Goal: Check status: Check status

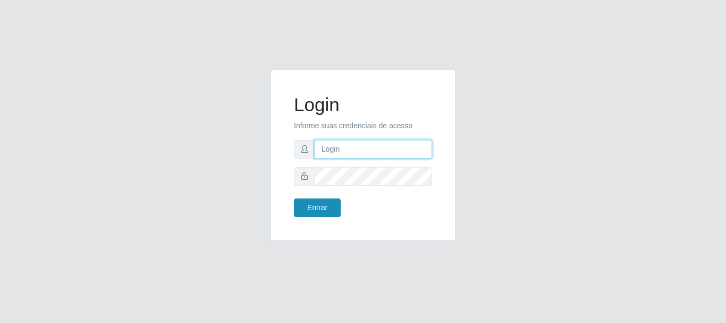
type input "caio@B1"
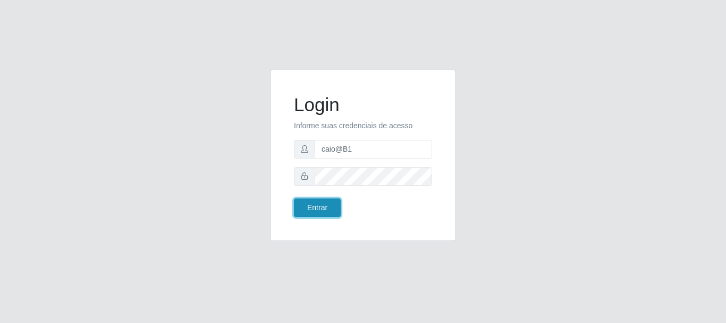
click at [315, 209] on button "Entrar" at bounding box center [317, 207] width 47 height 19
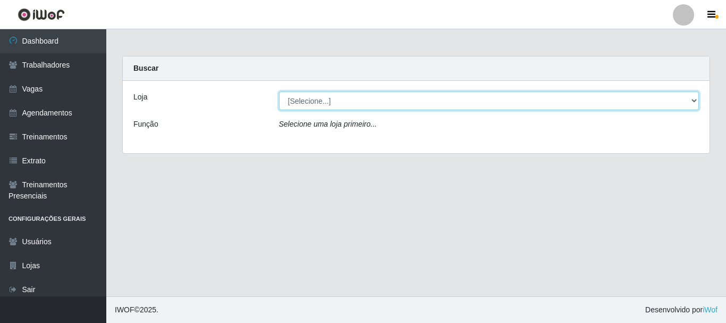
click at [332, 96] on select "[Selecione...] Bemais Supermercados - B1 [GEOGRAPHIC_DATA]" at bounding box center [489, 100] width 420 height 19
select select "403"
click at [279, 91] on select "[Selecione...] Bemais Supermercados - B1 [GEOGRAPHIC_DATA]" at bounding box center [489, 100] width 420 height 19
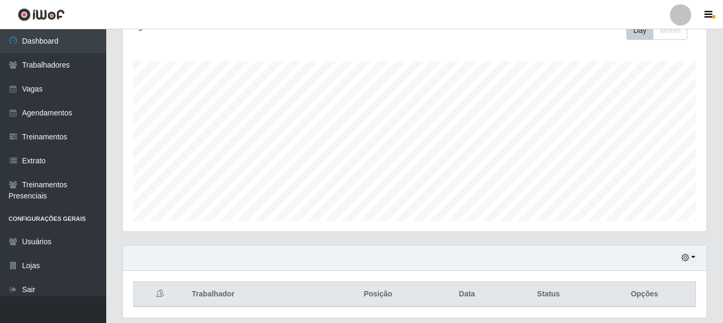
scroll to position [194, 0]
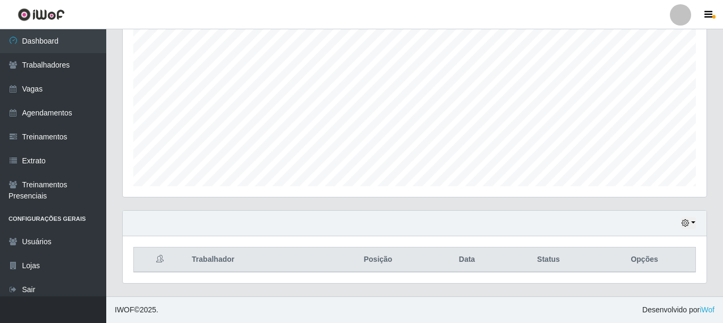
click at [690, 230] on div "Hoje 1 dia 3 dias 1 Semana Não encerrados" at bounding box center [415, 223] width 584 height 26
click at [689, 225] on icon "button" at bounding box center [685, 222] width 7 height 7
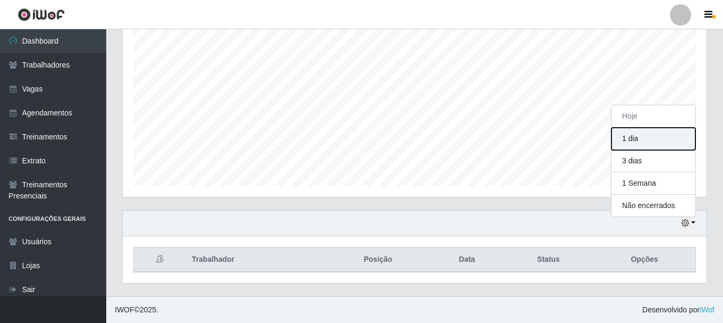
click at [644, 143] on button "1 dia" at bounding box center [654, 139] width 84 height 22
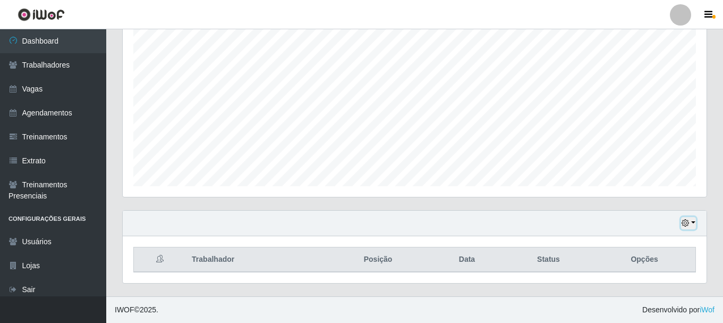
click at [683, 217] on button "button" at bounding box center [688, 223] width 15 height 12
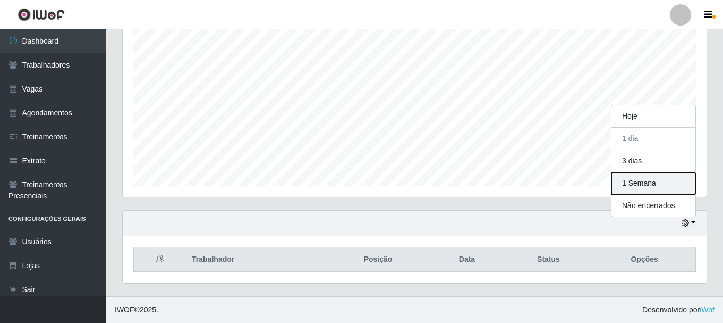
click at [648, 183] on button "1 Semana" at bounding box center [654, 183] width 84 height 22
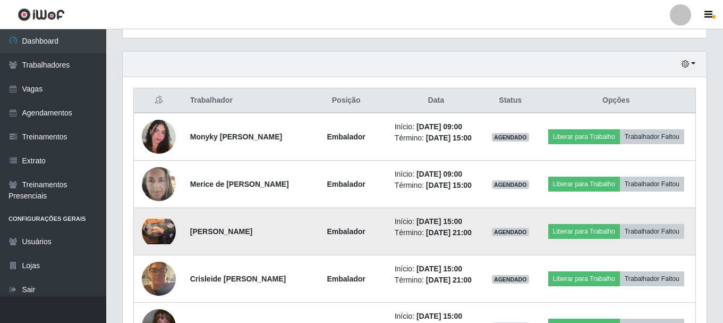
scroll to position [353, 0]
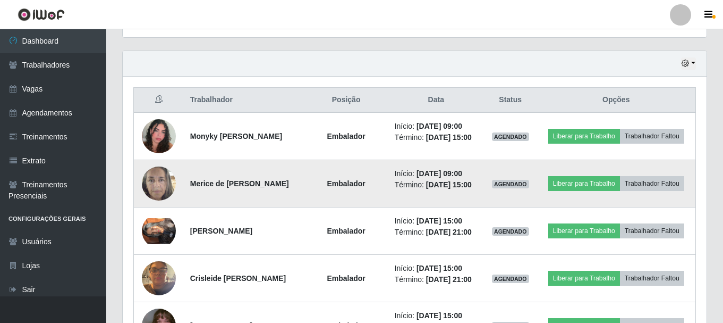
click at [164, 202] on img at bounding box center [159, 182] width 34 height 45
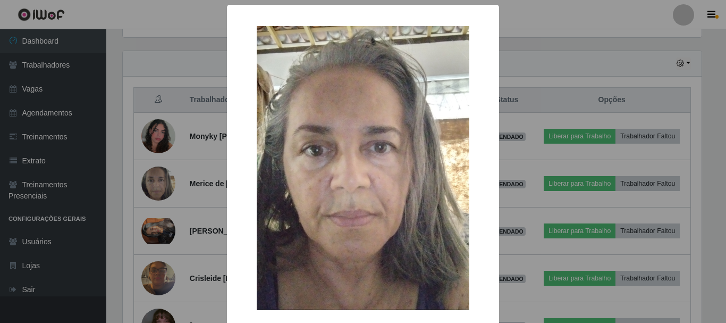
click at [146, 197] on div "× OK Cancel" at bounding box center [363, 161] width 726 height 323
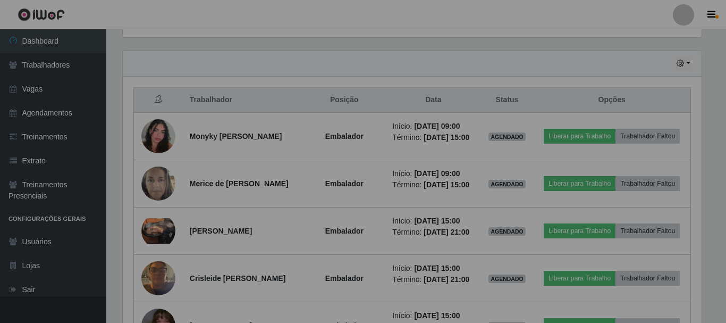
scroll to position [221, 584]
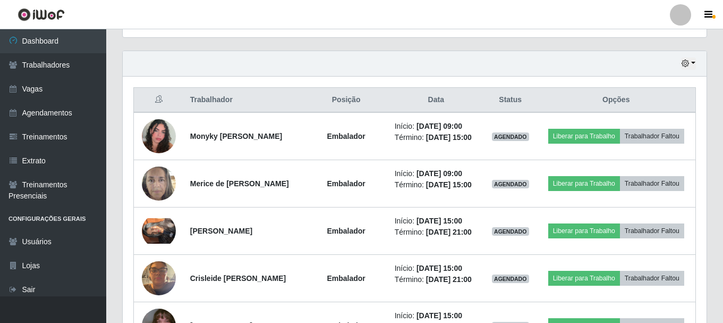
click at [146, 197] on img at bounding box center [159, 182] width 34 height 45
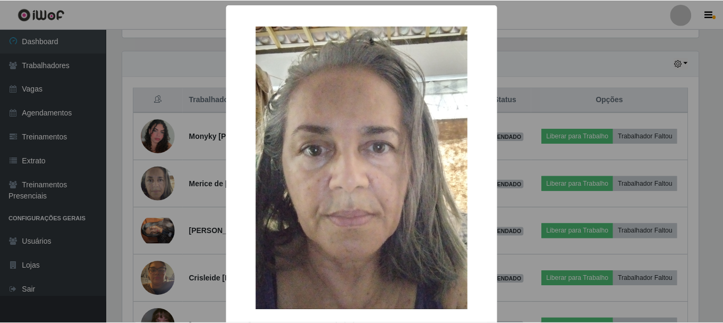
scroll to position [221, 579]
click at [146, 197] on div "× OK Cancel" at bounding box center [363, 161] width 726 height 323
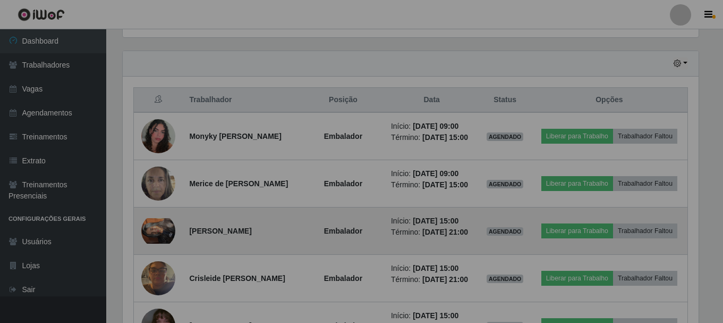
scroll to position [221, 584]
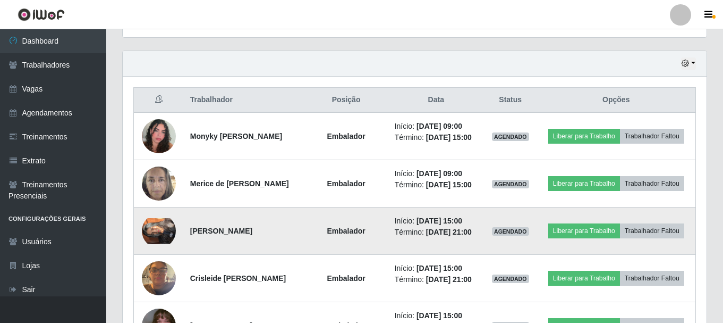
click at [142, 243] on img at bounding box center [159, 231] width 34 height 26
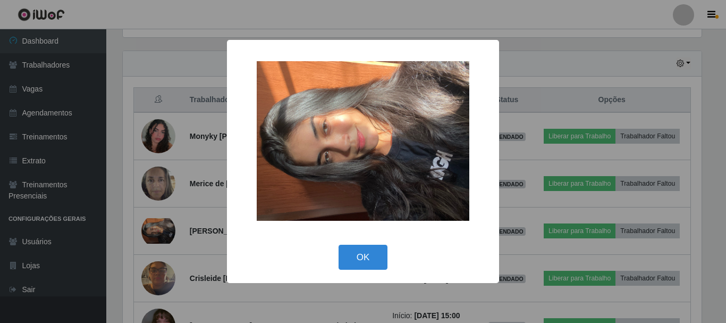
click at [142, 250] on div "× OK Cancel" at bounding box center [363, 161] width 726 height 323
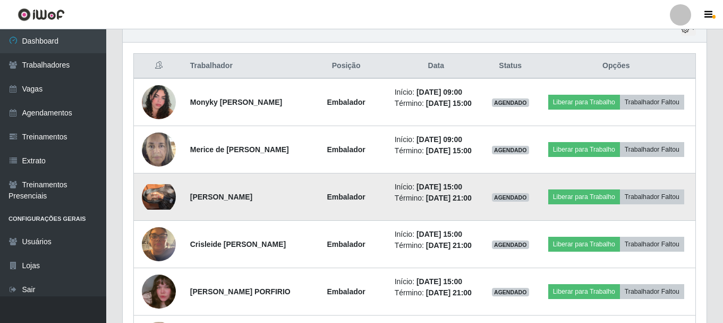
scroll to position [460, 0]
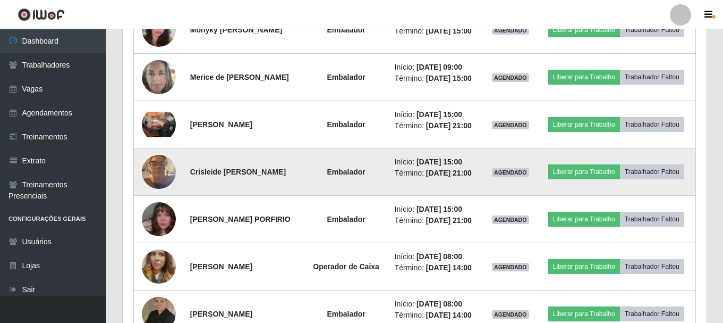
click at [156, 194] on img at bounding box center [159, 171] width 34 height 45
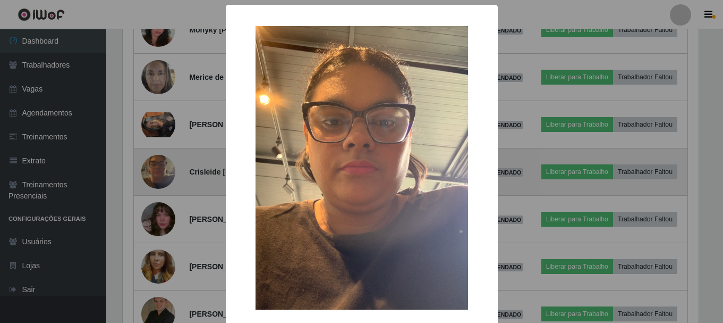
scroll to position [221, 579]
click at [156, 195] on div "× OK Cancel" at bounding box center [363, 161] width 726 height 323
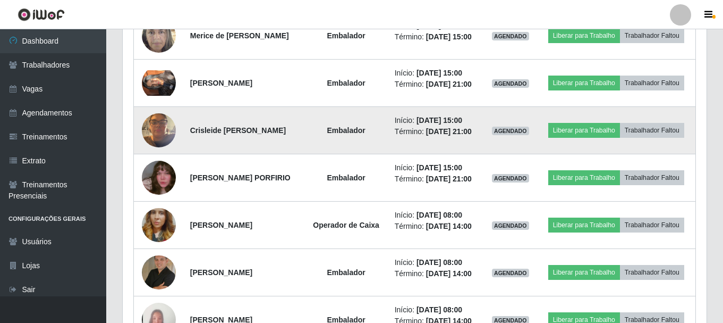
scroll to position [566, 0]
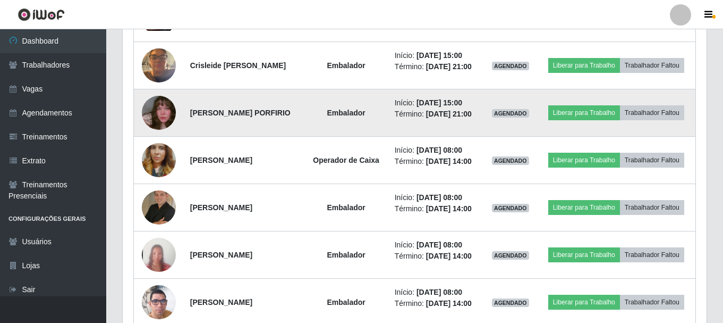
click at [157, 137] on td at bounding box center [159, 112] width 50 height 47
click at [164, 143] on img at bounding box center [159, 112] width 34 height 61
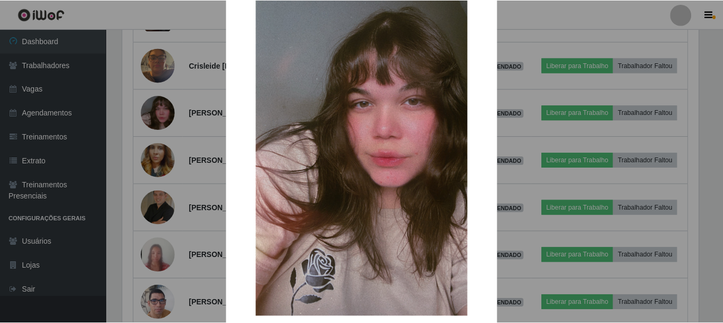
scroll to position [106, 0]
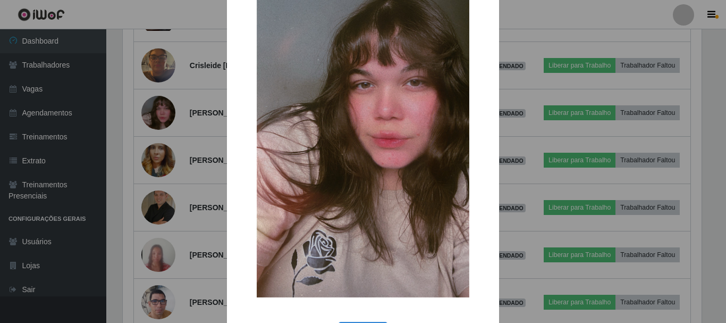
click at [159, 154] on div "× OK Cancel" at bounding box center [363, 161] width 726 height 323
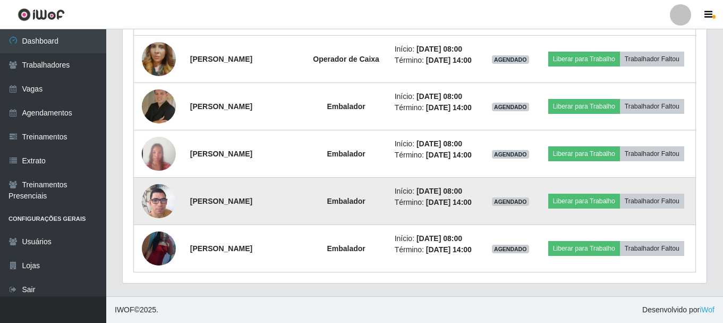
scroll to position [0, 0]
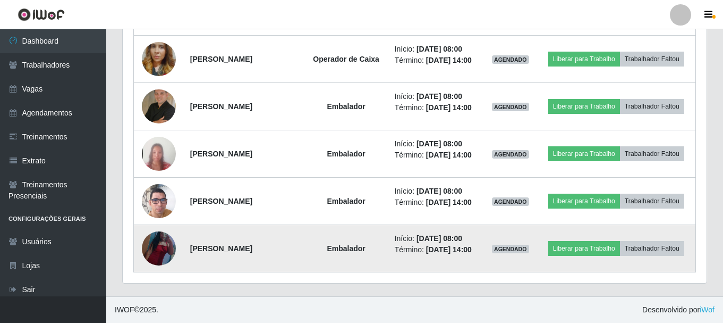
click at [159, 244] on img at bounding box center [159, 248] width 34 height 61
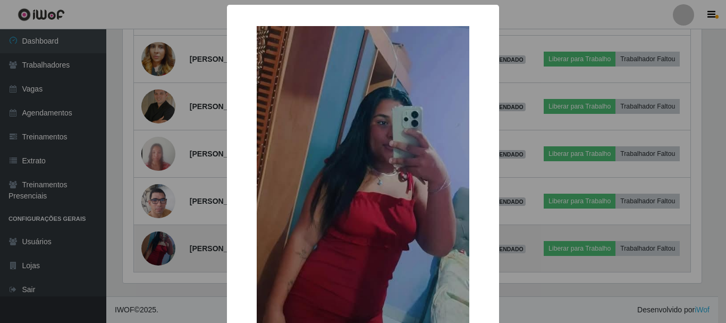
click at [159, 244] on div "× OK Cancel" at bounding box center [363, 161] width 726 height 323
